Goal: Navigation & Orientation: Find specific page/section

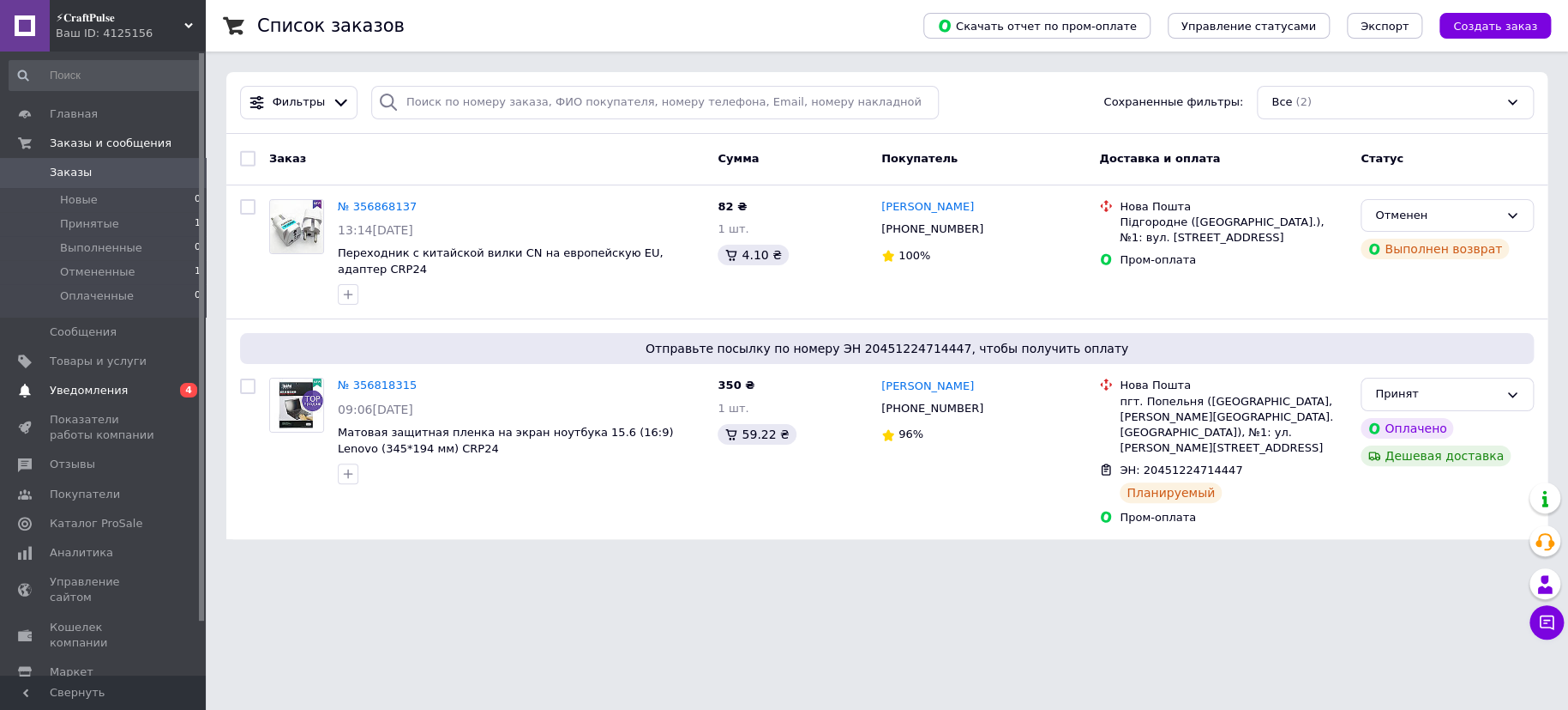
click at [98, 384] on span "Уведомления" at bounding box center [89, 390] width 78 height 16
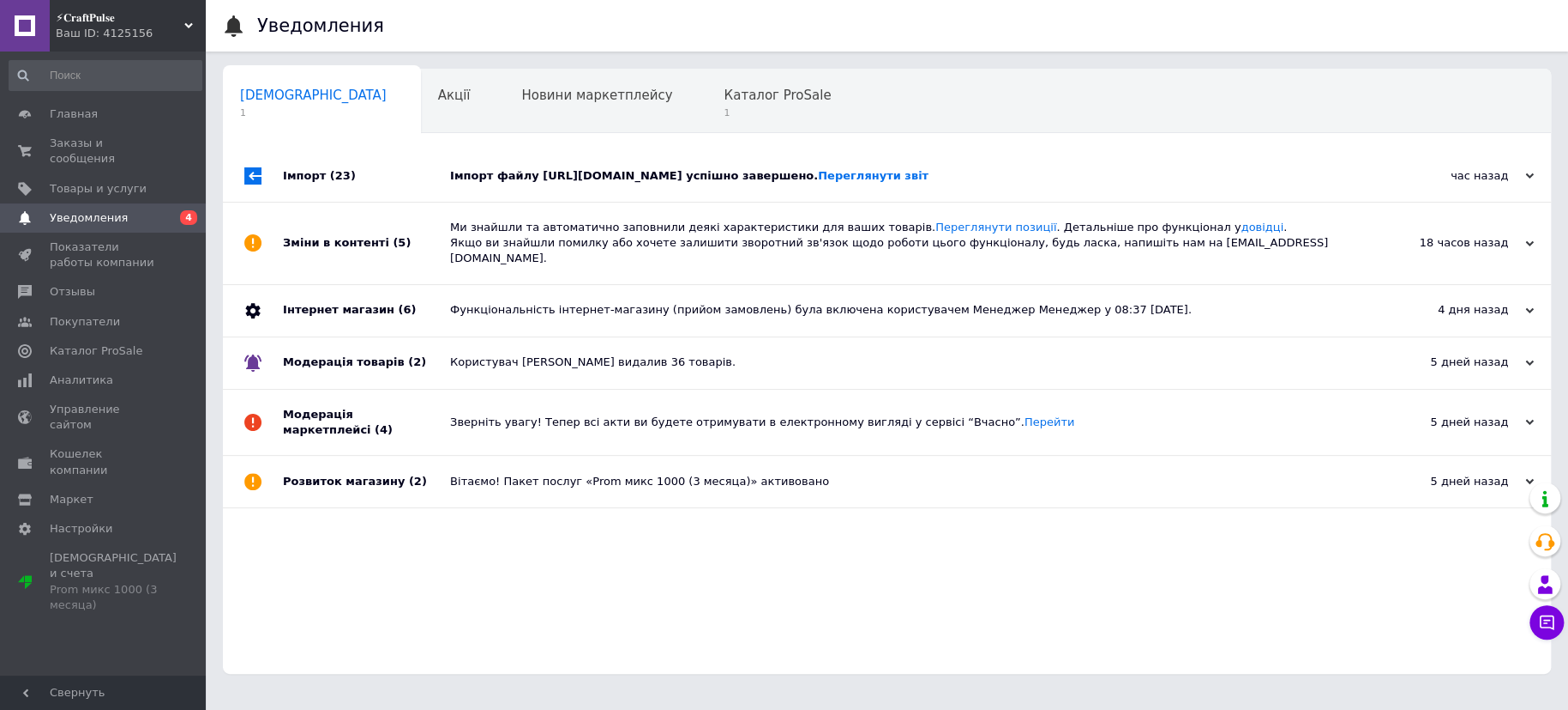
click at [501, 173] on div "Імпорт файлу [URL][DOMAIN_NAME] успішно завершено. Переглянути звіт" at bounding box center [906, 176] width 912 height 16
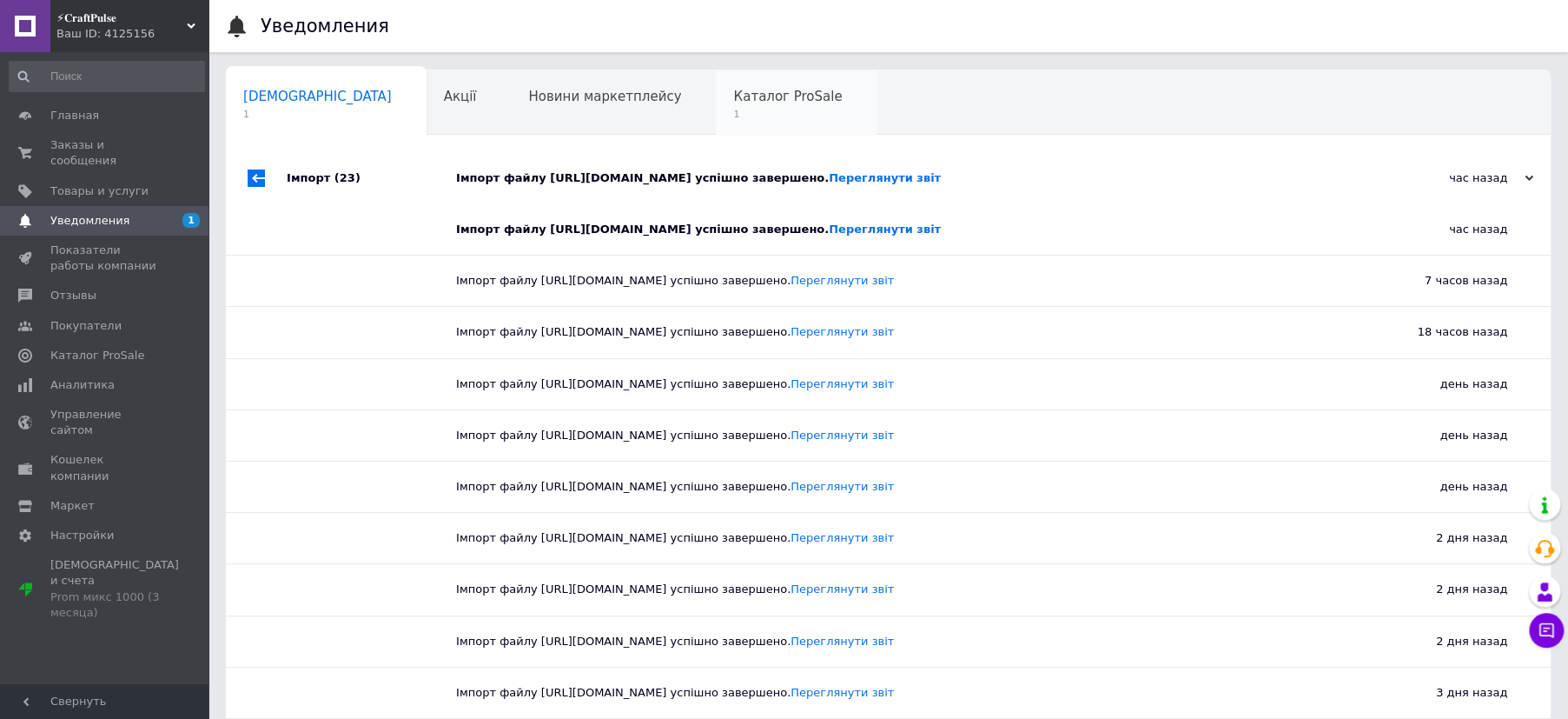
click at [733, 91] on span "Каталог ProSale" at bounding box center [787, 96] width 109 height 16
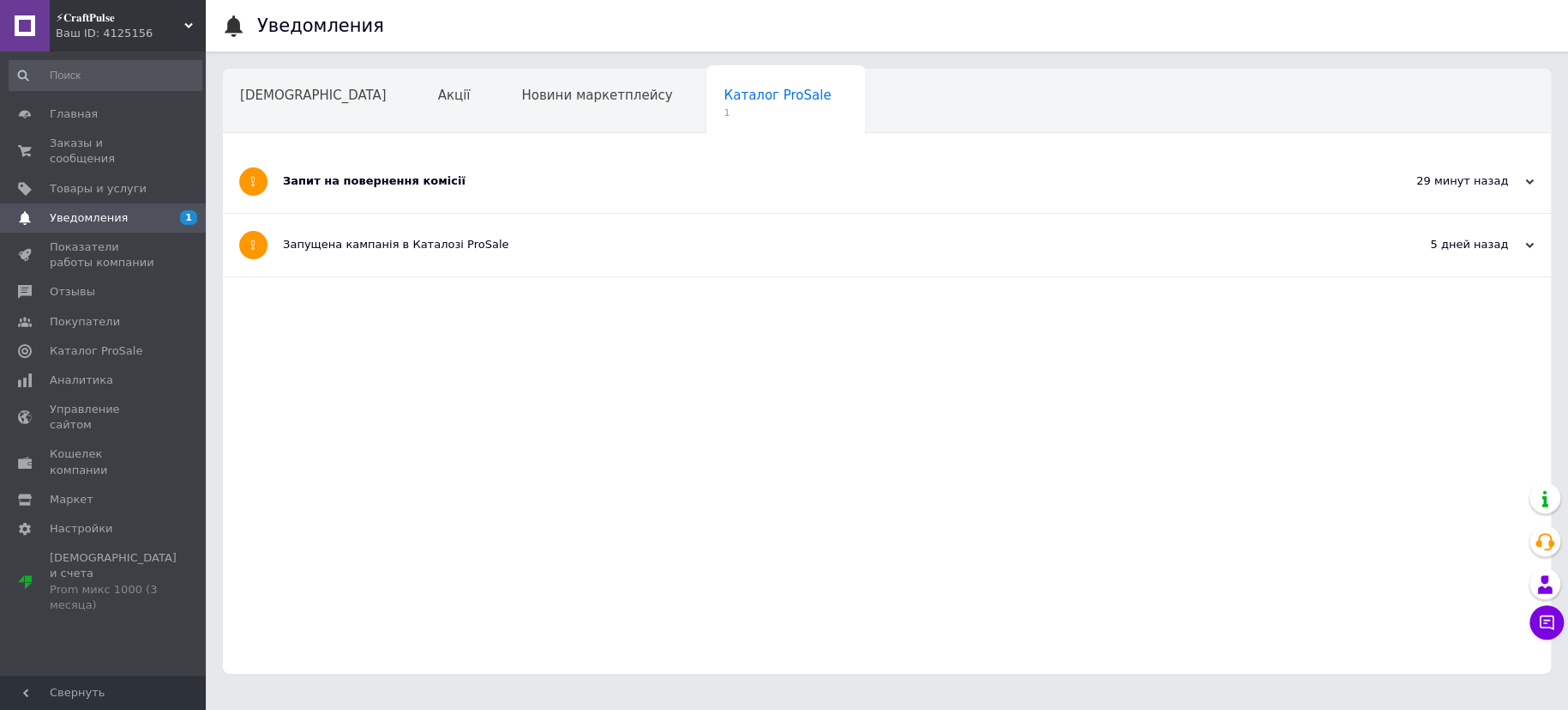
click at [321, 186] on div "Запит на повернення комісії" at bounding box center [822, 180] width 1079 height 16
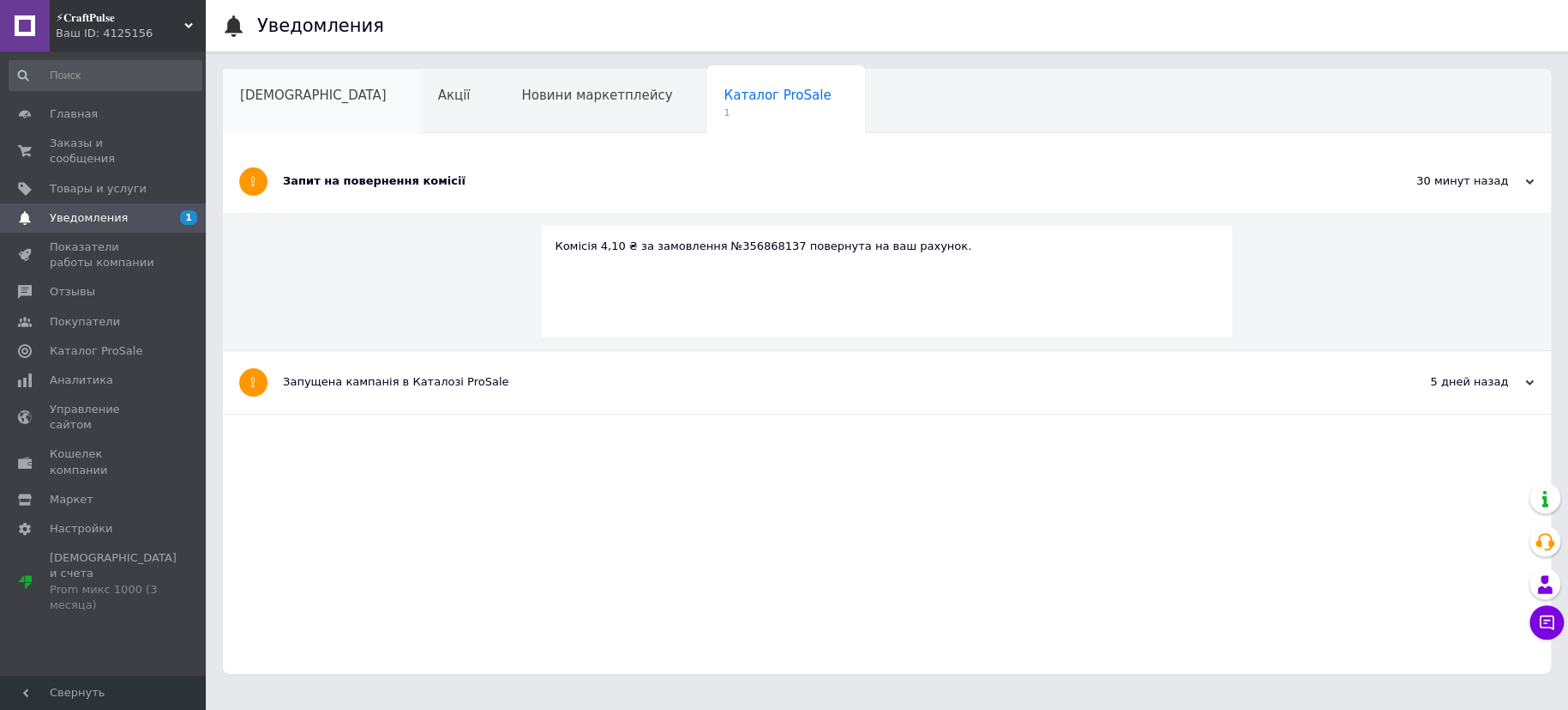
click at [261, 80] on div "[DEMOGRAPHIC_DATA]" at bounding box center [322, 102] width 198 height 66
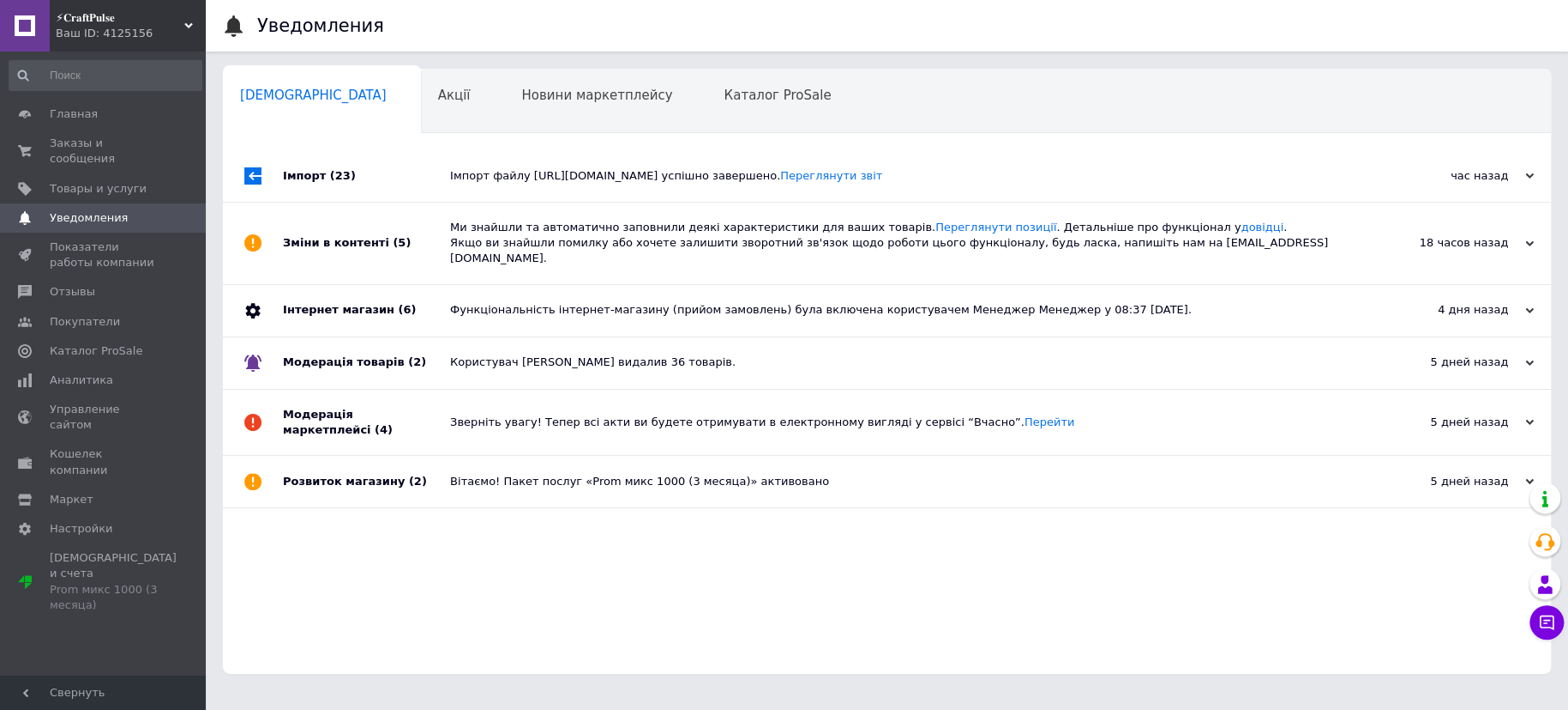
click at [364, 168] on div "Імпорт (23)" at bounding box center [366, 176] width 167 height 52
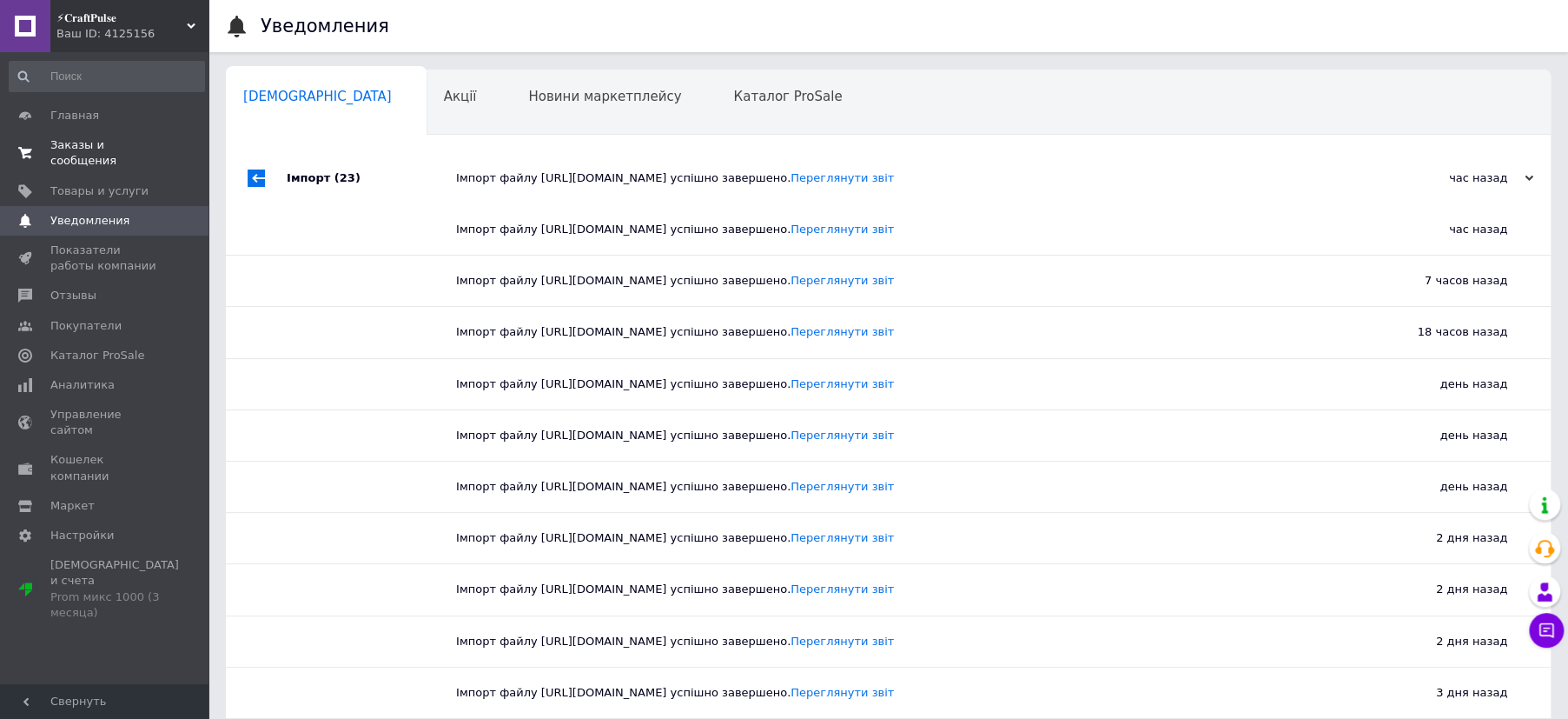
click at [105, 139] on span "Заказы и сообщения" at bounding box center [106, 153] width 110 height 31
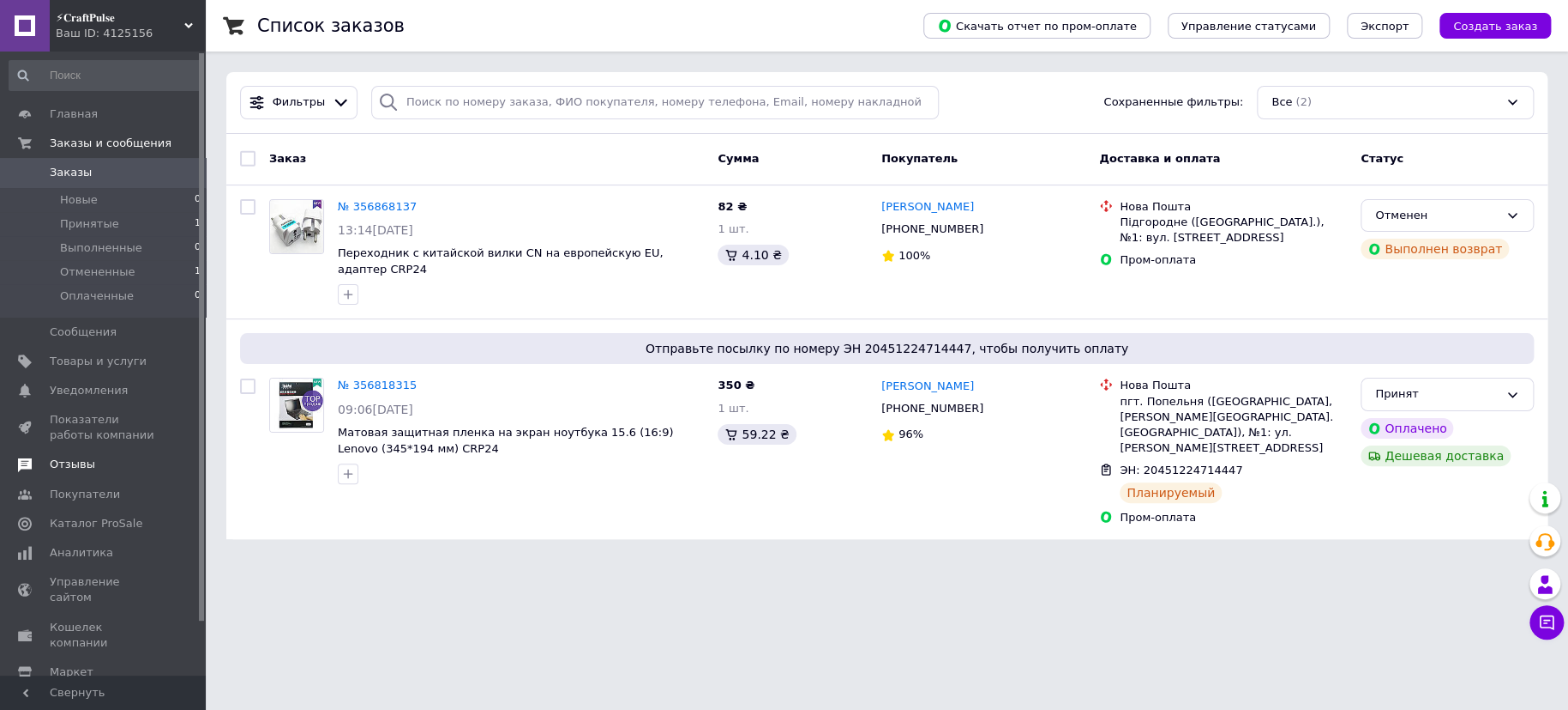
click at [81, 457] on span "Отзывы" at bounding box center [72, 464] width 45 height 16
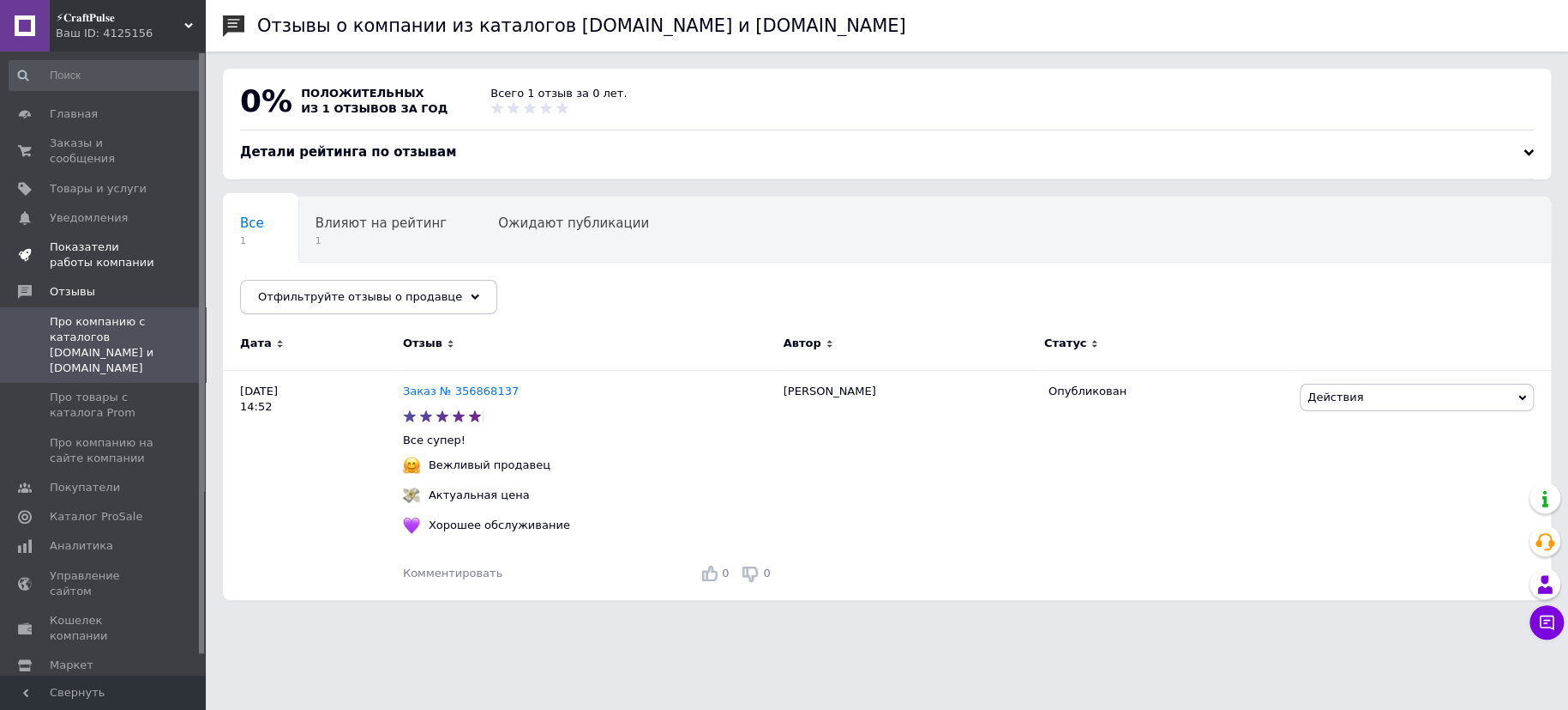
click at [87, 239] on span "Показатели работы компании" at bounding box center [104, 254] width 109 height 31
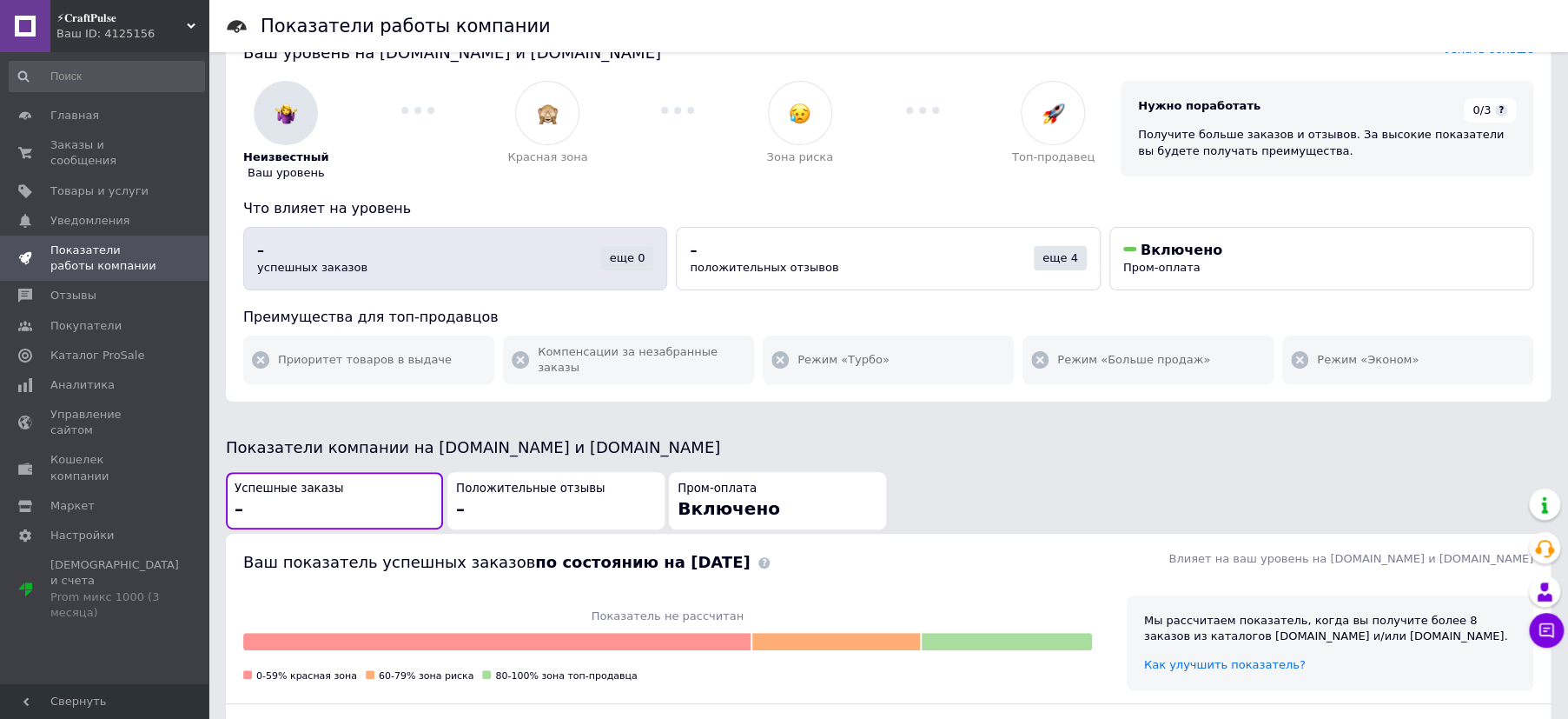
scroll to position [124, 0]
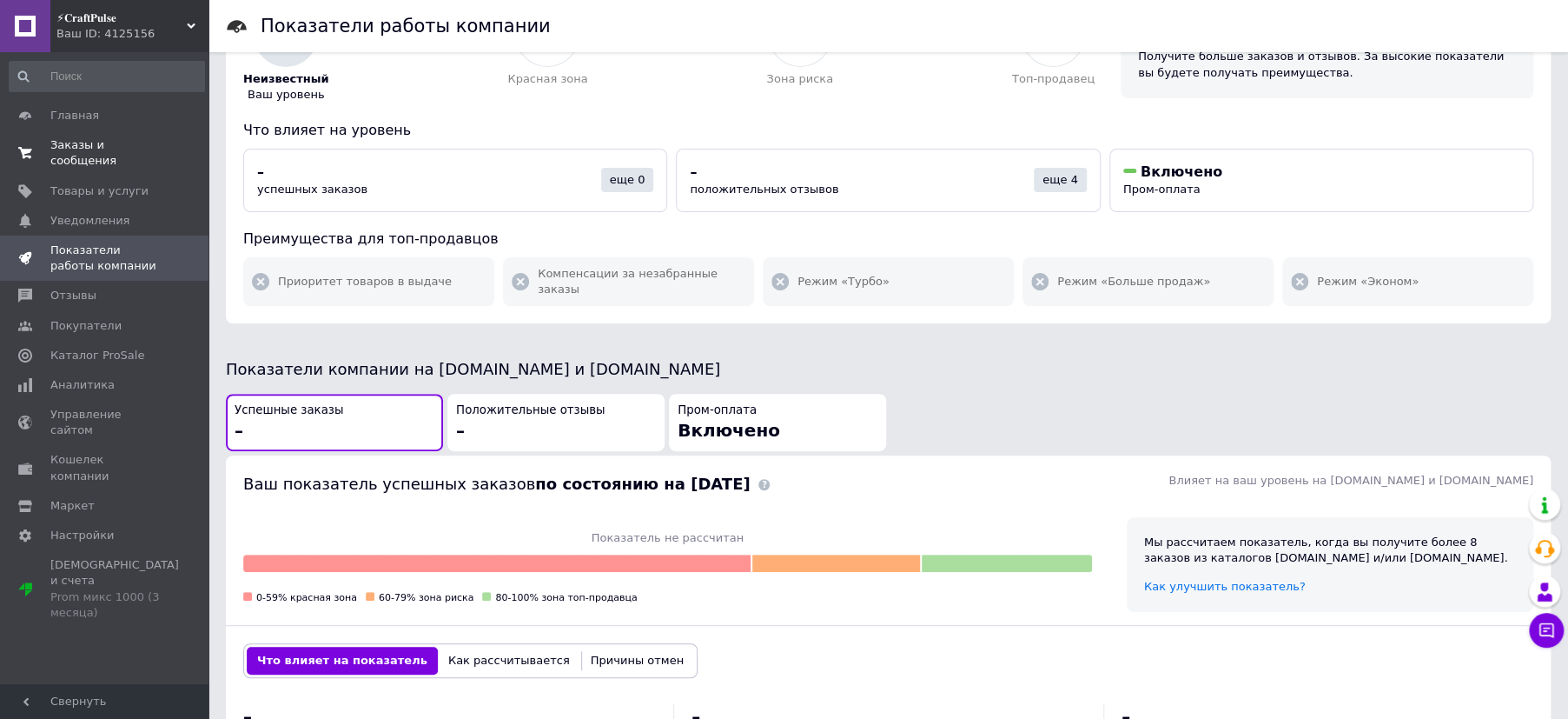
click at [90, 144] on span "Заказы и сообщения" at bounding box center [106, 153] width 110 height 31
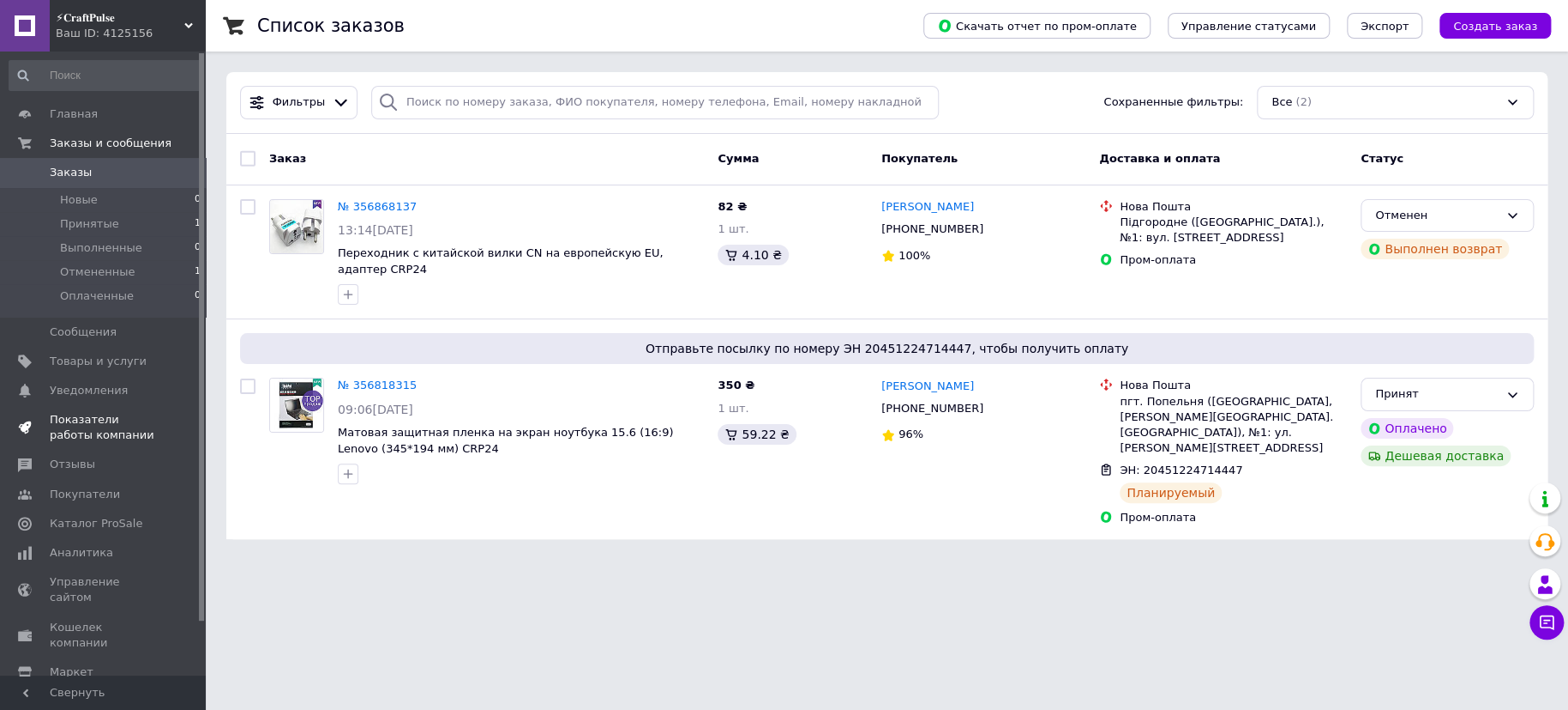
click at [96, 418] on span "Показатели работы компании" at bounding box center [104, 426] width 109 height 31
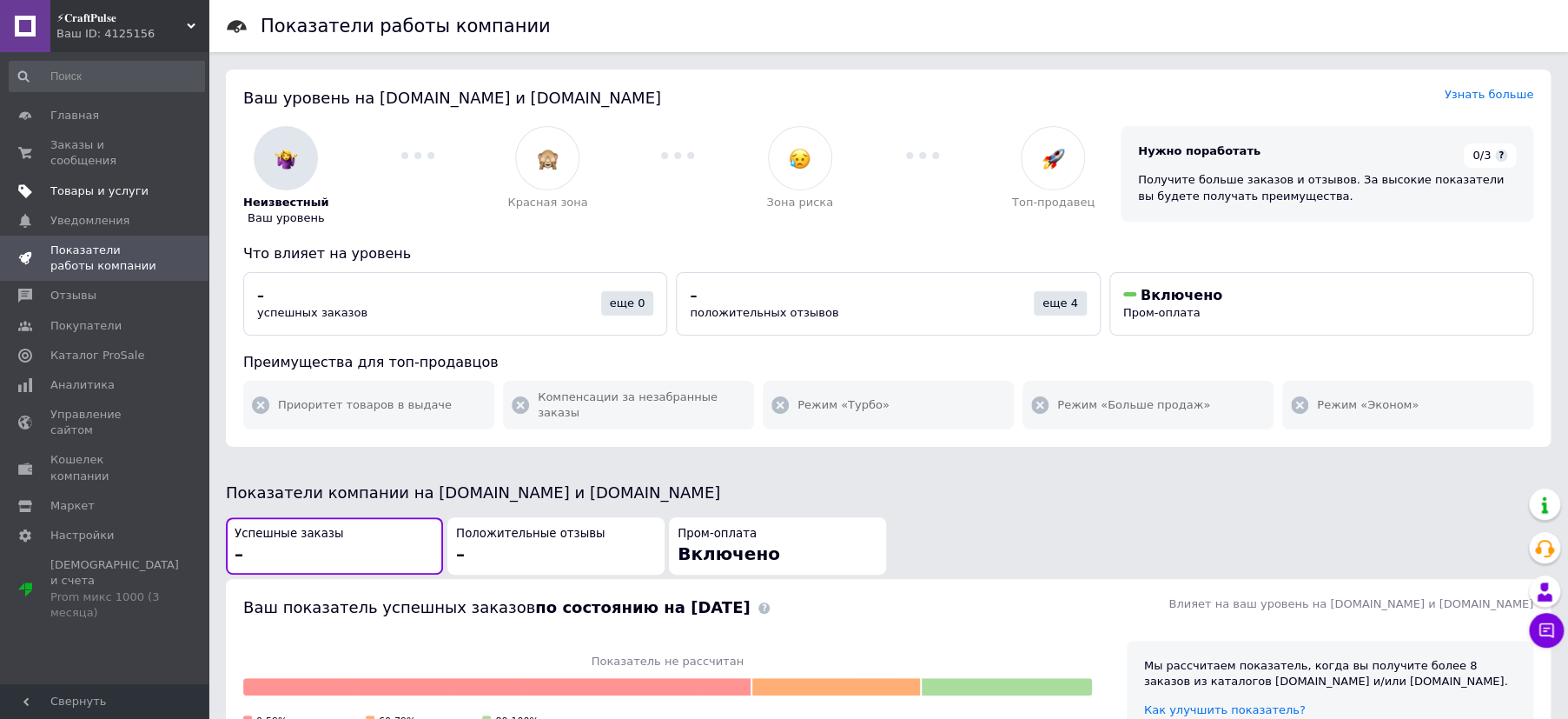
click at [109, 183] on span "Товары и услуги" at bounding box center [99, 191] width 98 height 16
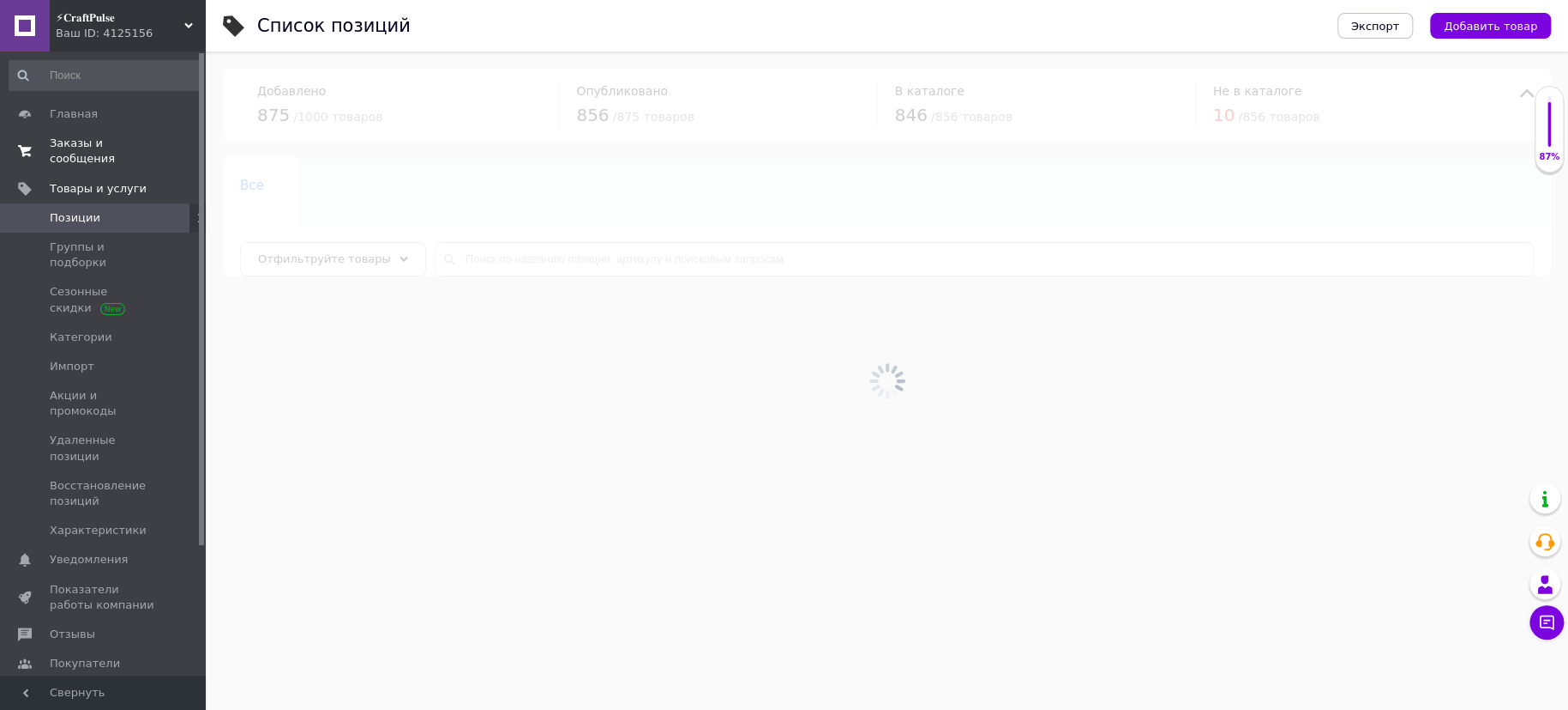
click at [66, 136] on span "Заказы и сообщения" at bounding box center [104, 151] width 109 height 31
